Goal: Task Accomplishment & Management: Manage account settings

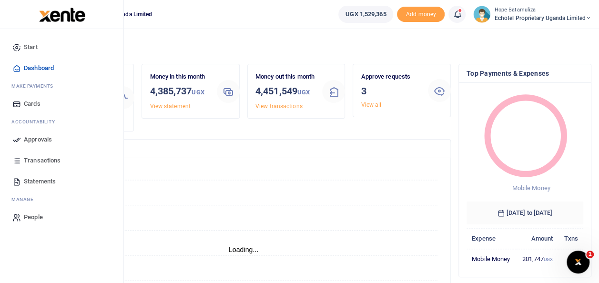
scroll to position [8, 8]
click at [46, 138] on span "Approvals" at bounding box center [38, 140] width 28 height 10
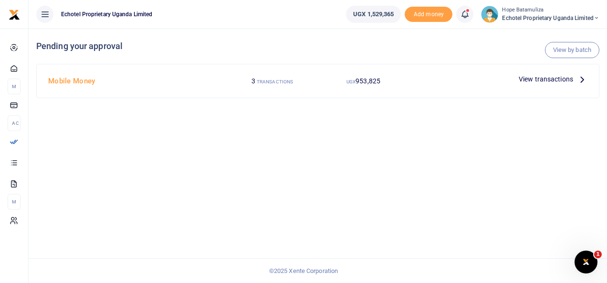
click at [581, 79] on icon at bounding box center [582, 79] width 10 height 10
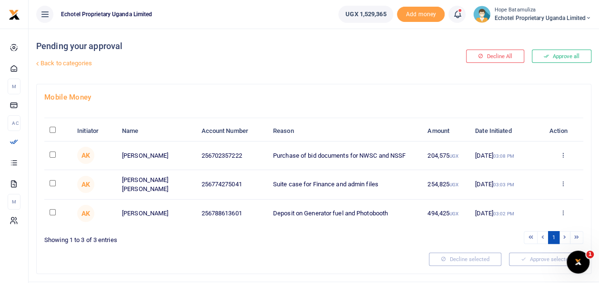
click at [53, 154] on input "checkbox" at bounding box center [53, 155] width 6 height 6
checkbox input "true"
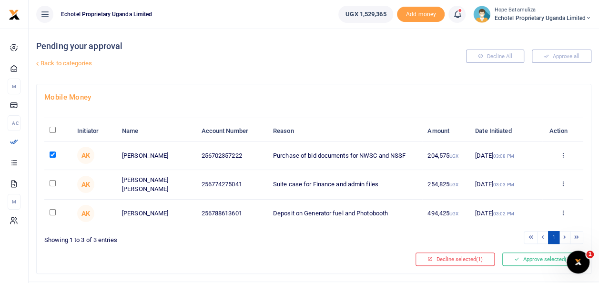
click at [54, 185] on input "checkbox" at bounding box center [53, 183] width 6 height 6
checkbox input "true"
click at [54, 212] on input "checkbox" at bounding box center [53, 212] width 6 height 6
checkbox input "true"
click at [530, 253] on button "Approve selected (3)" at bounding box center [543, 259] width 81 height 13
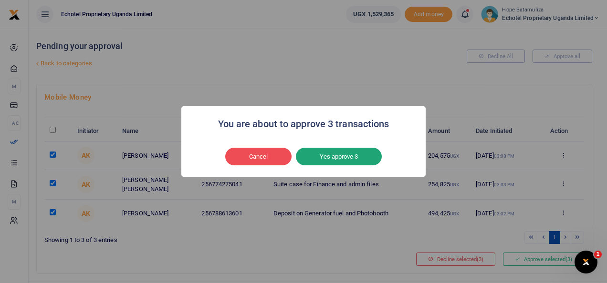
click at [335, 157] on button "Yes approve 3" at bounding box center [339, 157] width 86 height 18
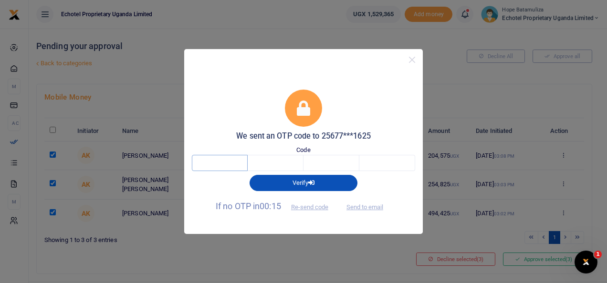
click at [234, 167] on input "text" at bounding box center [220, 163] width 56 height 16
type input "6"
type input "1"
type input "6"
type input "8"
